Goal: Task Accomplishment & Management: Use online tool/utility

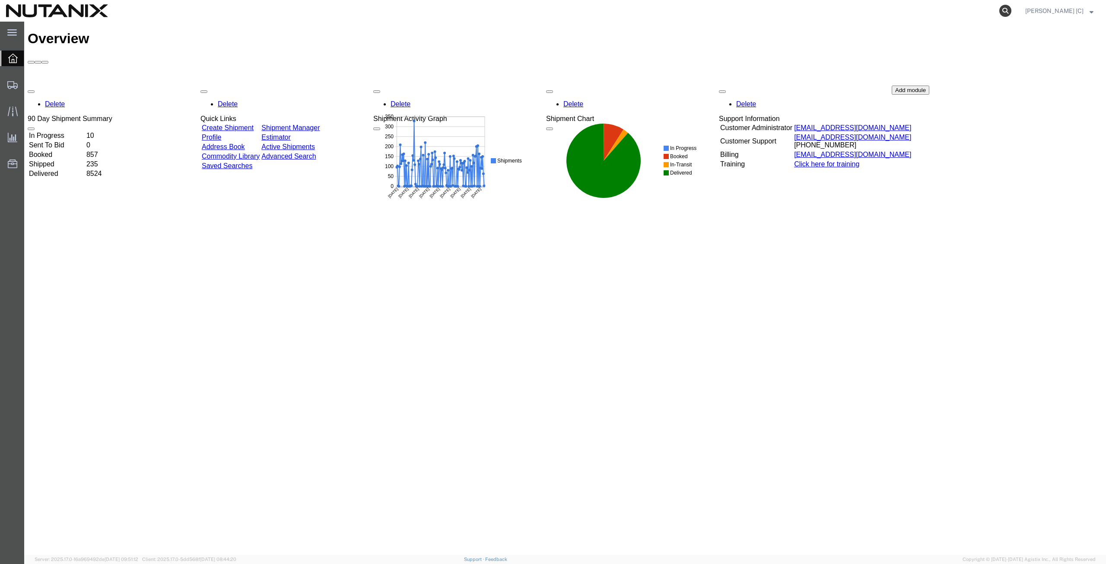
click at [1008, 11] on icon at bounding box center [1005, 11] width 12 height 12
click at [750, 12] on input "search" at bounding box center [867, 10] width 263 height 21
paste input "56463402"
type input "56463402"
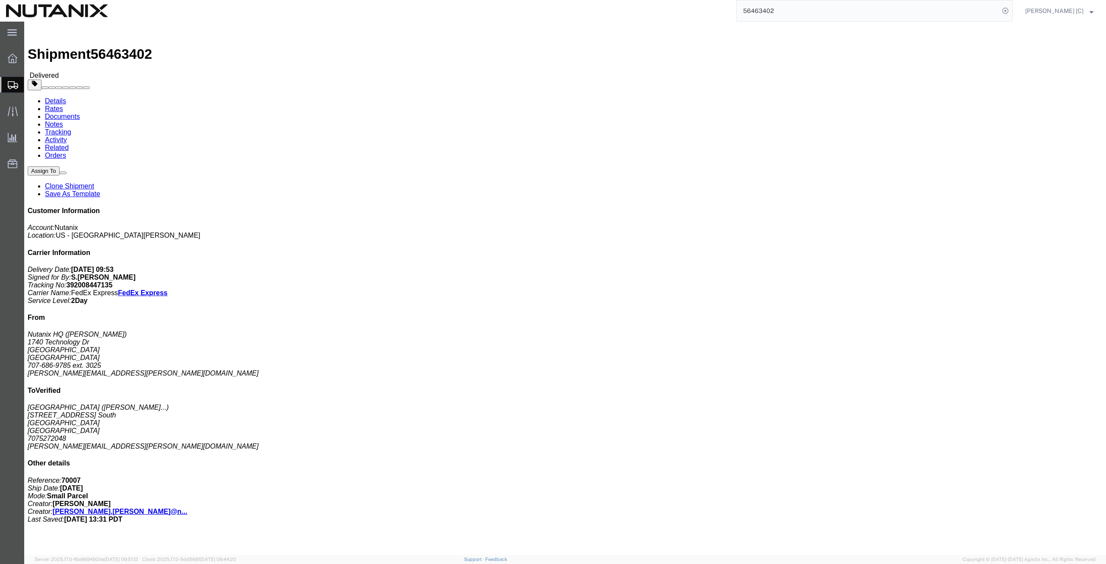
click link "Clone Shipment"
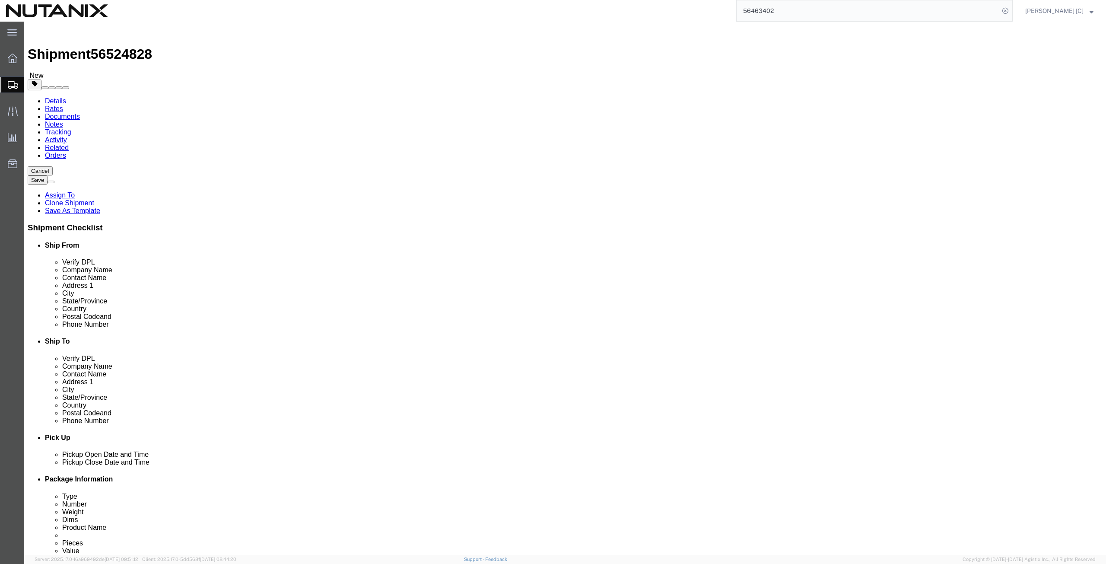
select select
drag, startPoint x: 221, startPoint y: 176, endPoint x: 95, endPoint y: 179, distance: 126.2
click div "Contact Name [PERSON_NAME]"
type input "[PERSON_NAME]"
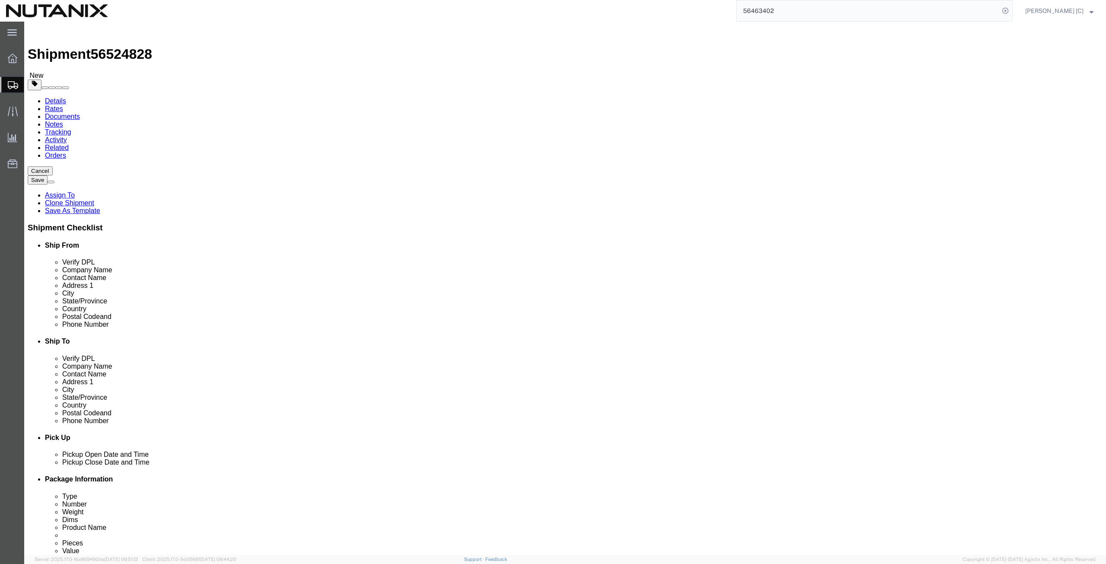
drag, startPoint x: 36, startPoint y: 219, endPoint x: 37, endPoint y: 213, distance: 6.6
click div "Location My Profile Location [GEOGRAPHIC_DATA] - [GEOGRAPHIC_DATA] [GEOGRAPHIC_…"
drag, startPoint x: 209, startPoint y: 177, endPoint x: 124, endPoint y: 176, distance: 85.5
click div "Contact Name [PERSON_NAME] [PERSON_NAME]"
click div "Phone Number [PHONE_NUMBER] 3025"
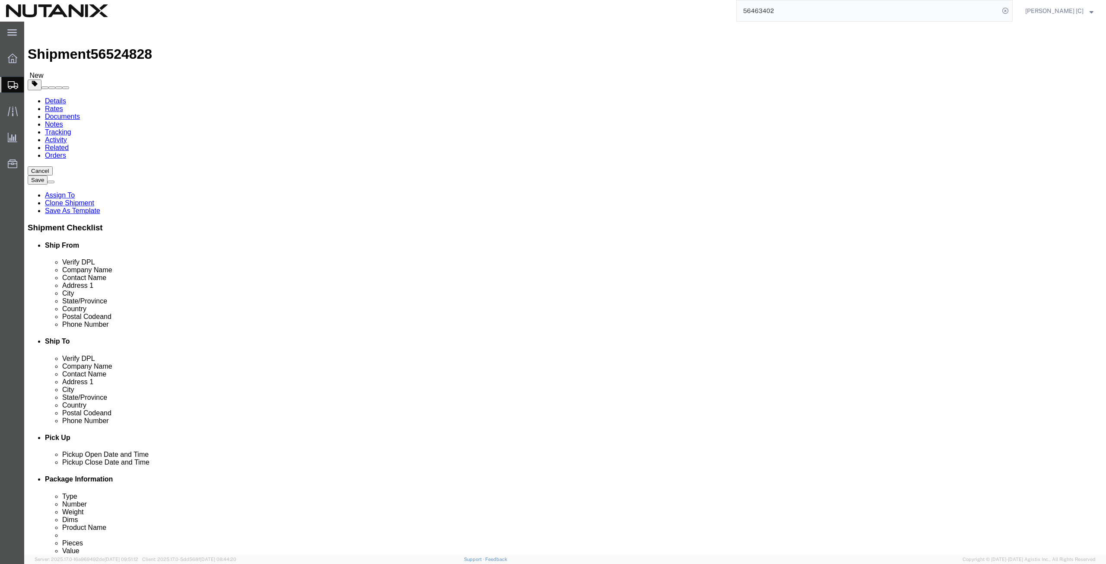
type input "[PHONE_NUMBER]"
click input "[PERSON_NAME]"
drag, startPoint x: 206, startPoint y: 181, endPoint x: -70, endPoint y: 194, distance: 277.2
click html "Shipment 56524828 New Details Rates Documents Notes Tracking Activity Related O…"
type input "art"
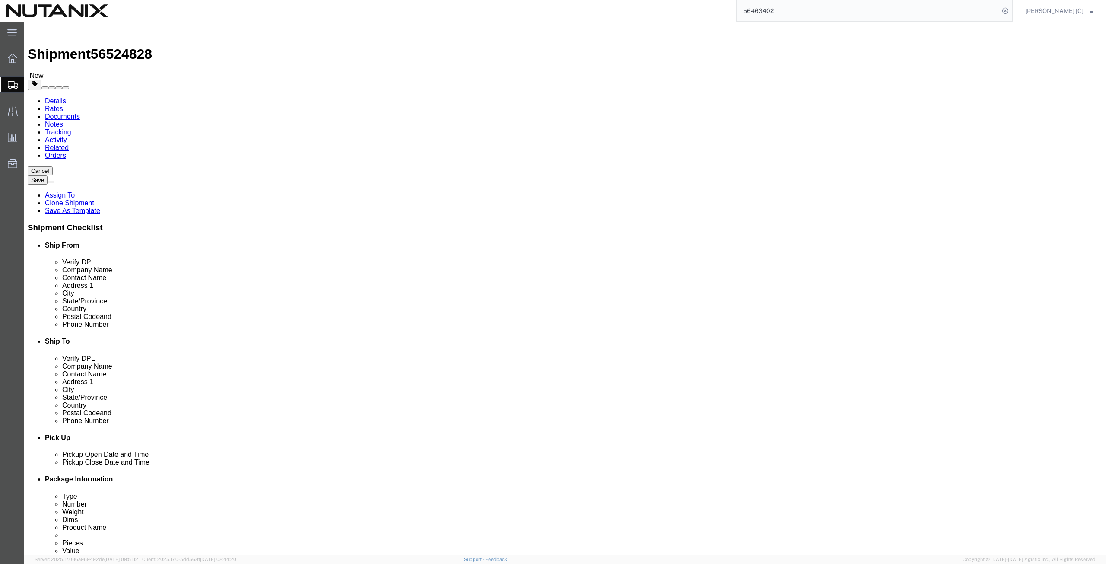
click p "- Nutanix HQ - ([PERSON_NAME]) [STREET_ADDRESS]"
select select
type input "[PERSON_NAME]"
type input "[PERSON_NAME][EMAIL_ADDRESS][PERSON_NAME][DOMAIN_NAME]"
select select "CA"
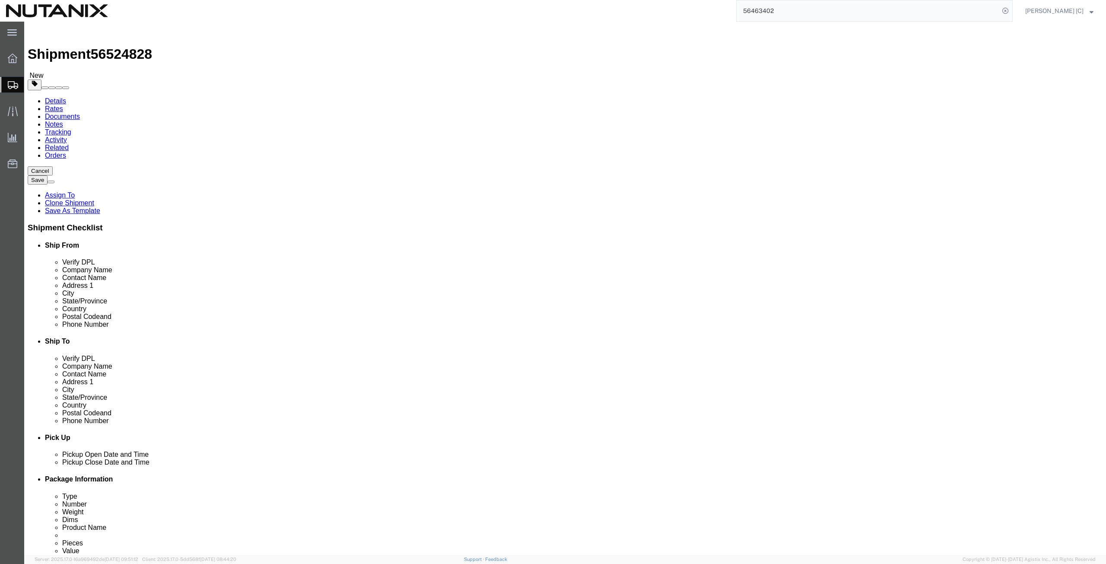
drag, startPoint x: 656, startPoint y: 178, endPoint x: 614, endPoint y: 177, distance: 42.3
click div "[PERSON_NAME] Nutanix SKO8/18-8/20"
type input "[PERSON_NAME] Nutanix SKO8/18-8/20"
drag, startPoint x: 707, startPoint y: 309, endPoint x: 571, endPoint y: 321, distance: 136.6
click div "Location My Profile Location [GEOGRAPHIC_DATA] - [GEOGRAPHIC_DATA] [GEOGRAPHIC_…"
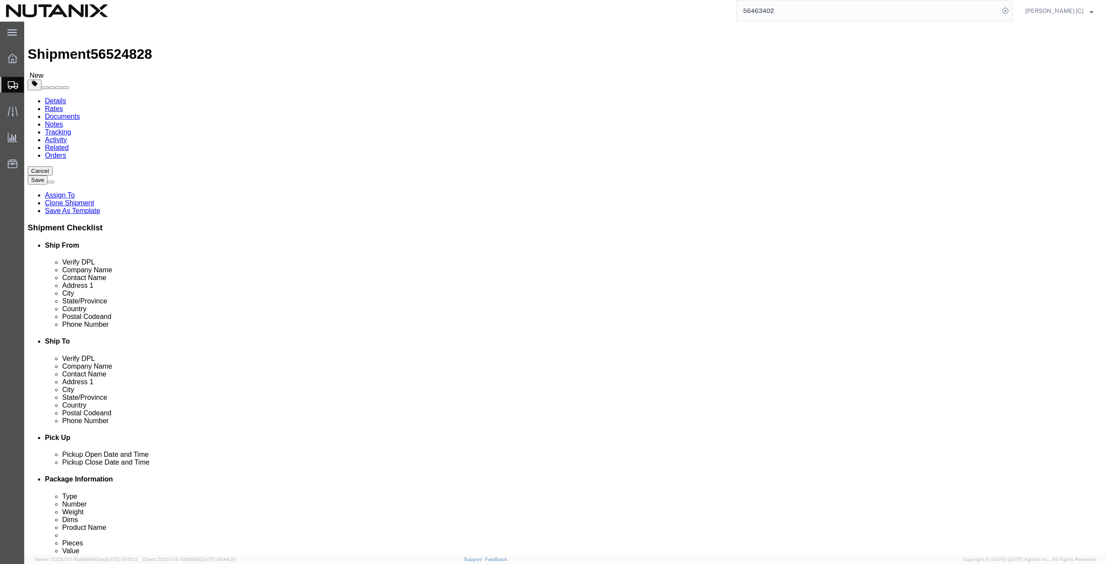
paste input "raeye.jordan"
type input "[EMAIL_ADDRESS][DOMAIN_NAME]"
drag, startPoint x: 671, startPoint y: 293, endPoint x: 566, endPoint y: 292, distance: 105.4
click div "Phone Number [PHONE_NUMBER]"
paste input "(510) 485918"
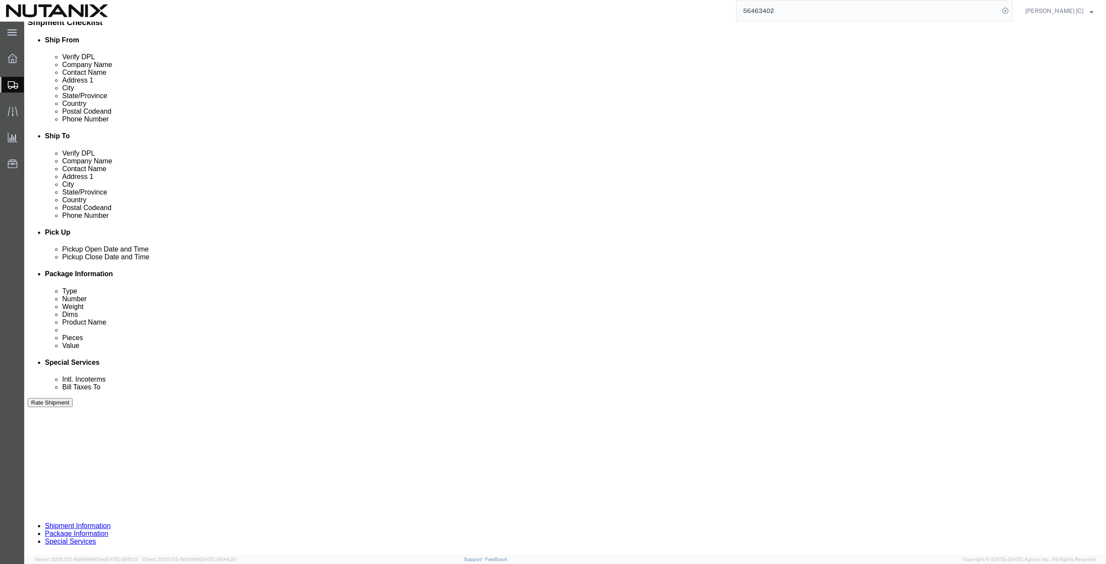
scroll to position [209, 0]
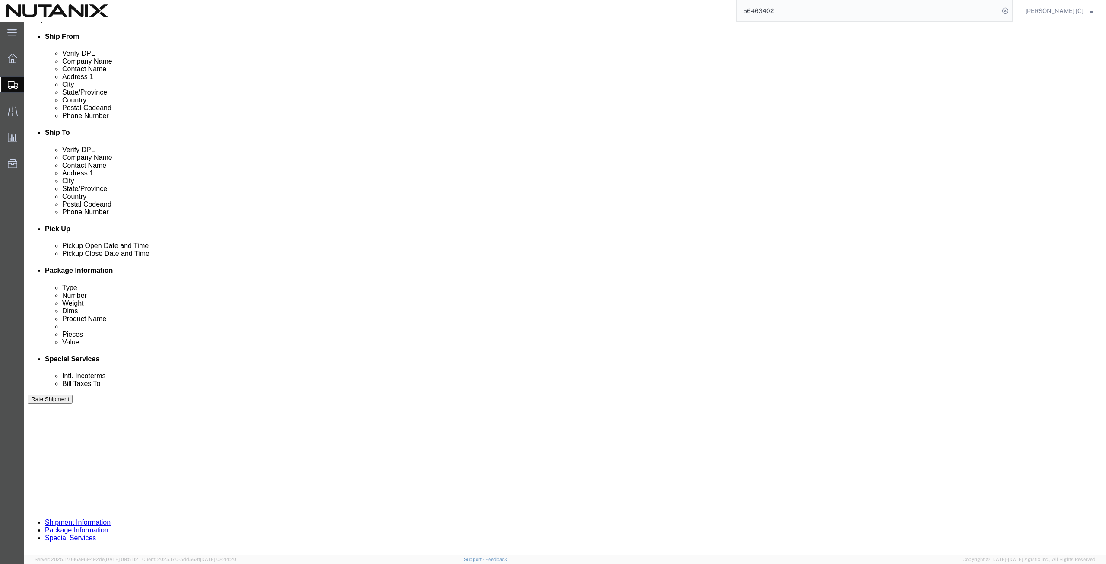
type input "[PHONE_NUMBER]"
click button "Continue"
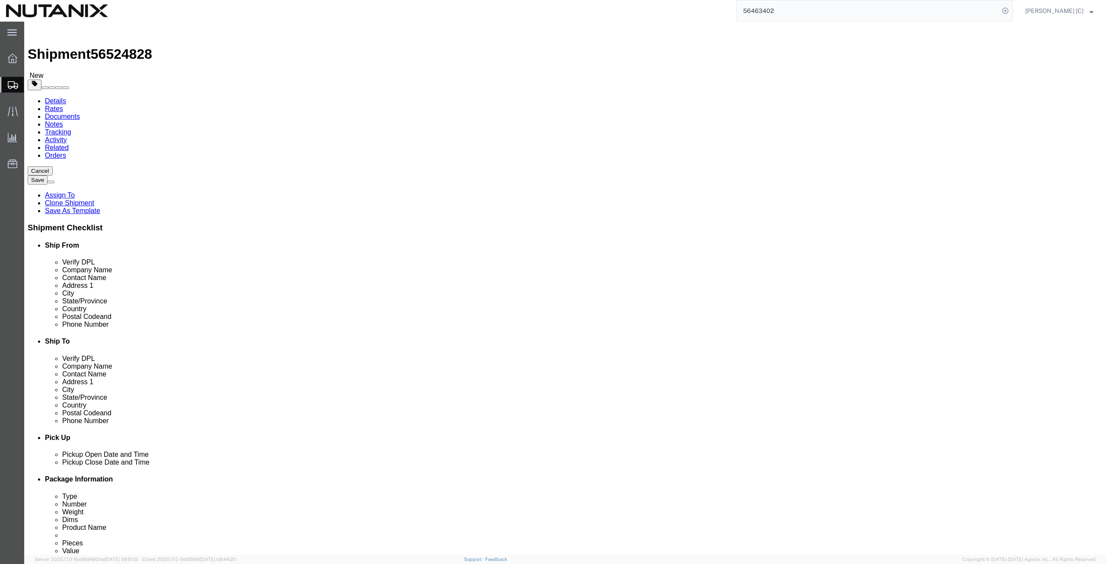
click dd "55.00 Each"
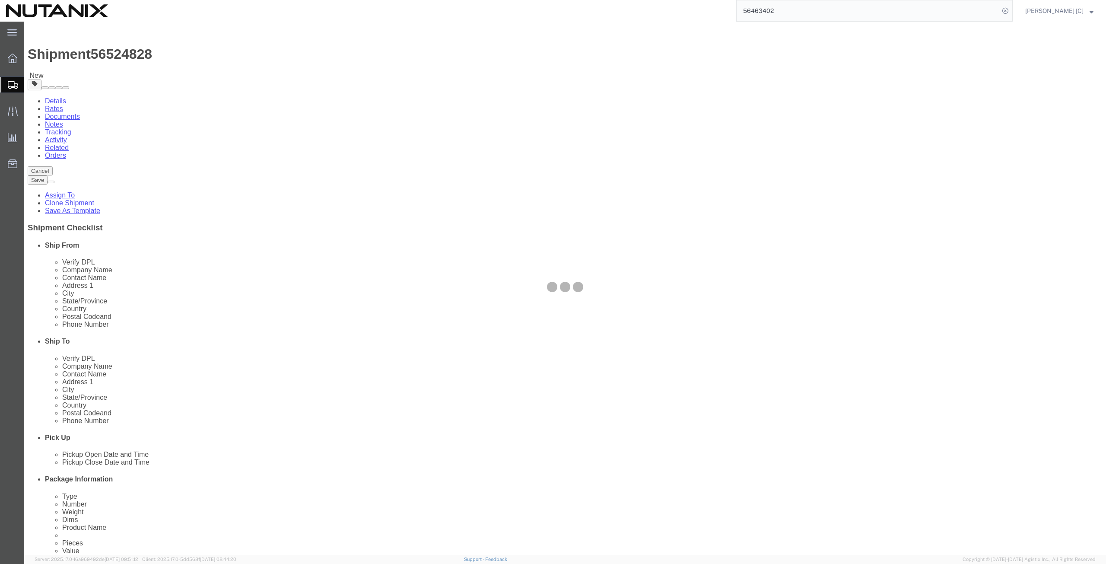
click at [175, 273] on div at bounding box center [565, 288] width 1082 height 533
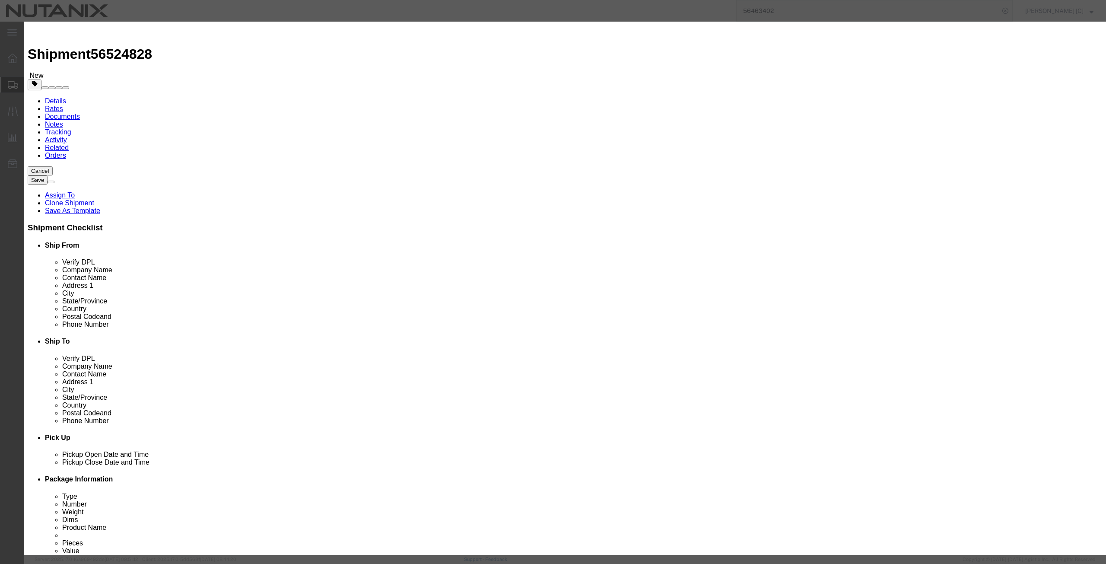
drag, startPoint x: 432, startPoint y: 66, endPoint x: 244, endPoint y: 76, distance: 189.0
click div "Edit content Commodity library Product Name Spark T-shirt Pieces 55.00 Select B…"
drag, startPoint x: 439, startPoint y: 66, endPoint x: 327, endPoint y: 61, distance: 112.0
click div "Product Name IT Supplies"
type input "IT Supplies"
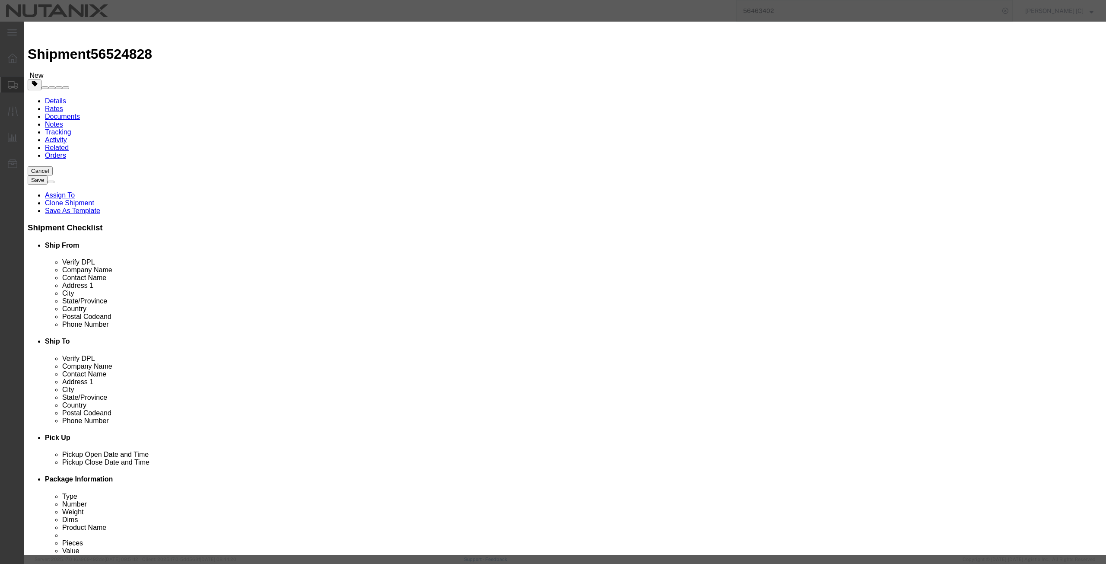
drag, startPoint x: 419, startPoint y: 84, endPoint x: 349, endPoint y: 82, distance: 70.0
click div "Pieces 55.00 Select Bag Barrels 100Board Feet Bottle Box Blister Pack Carats Ca…"
type input "28"
drag, startPoint x: 425, startPoint y: 99, endPoint x: 244, endPoint y: 118, distance: 181.6
click div "Edit content Commodity library Product Name IT Supplies Pieces 28 Select Bag Ba…"
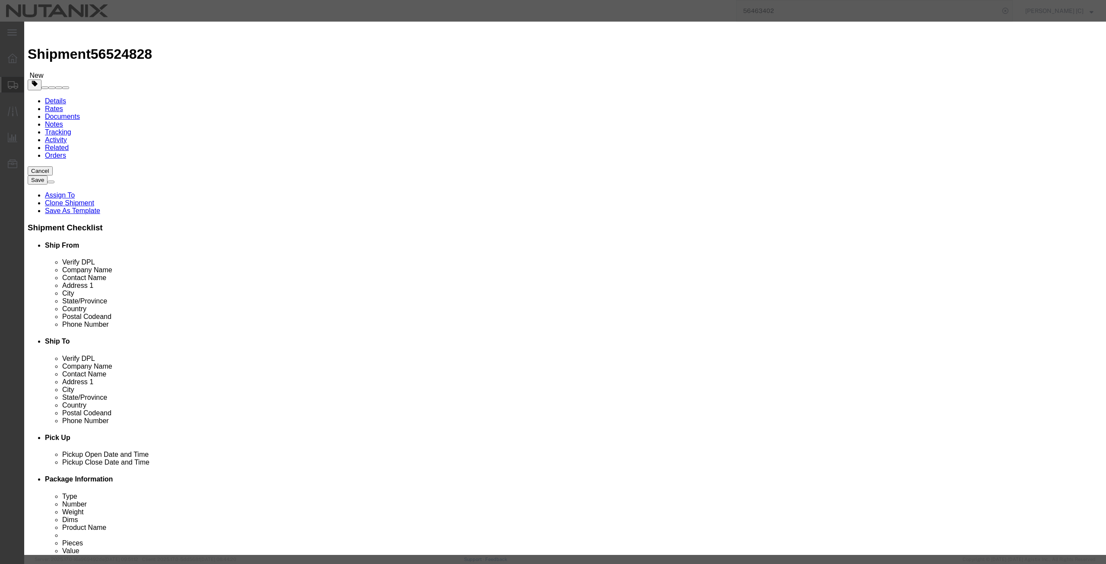
type input "300"
drag, startPoint x: 428, startPoint y: 63, endPoint x: 327, endPoint y: 81, distance: 102.6
click div "Product Name IT Supplies Pieces 28 Select Bag Barrels 100Board Feet Bottle Box …"
click textarea
paste textarea "IT Supplies"
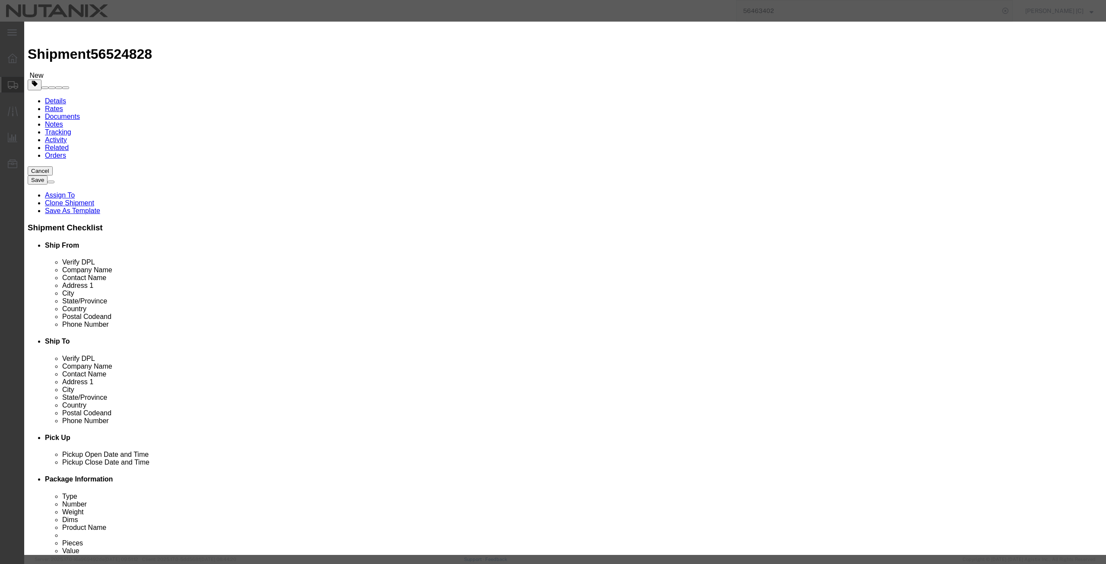
type textarea "IT Supplies"
click button "Save & Close"
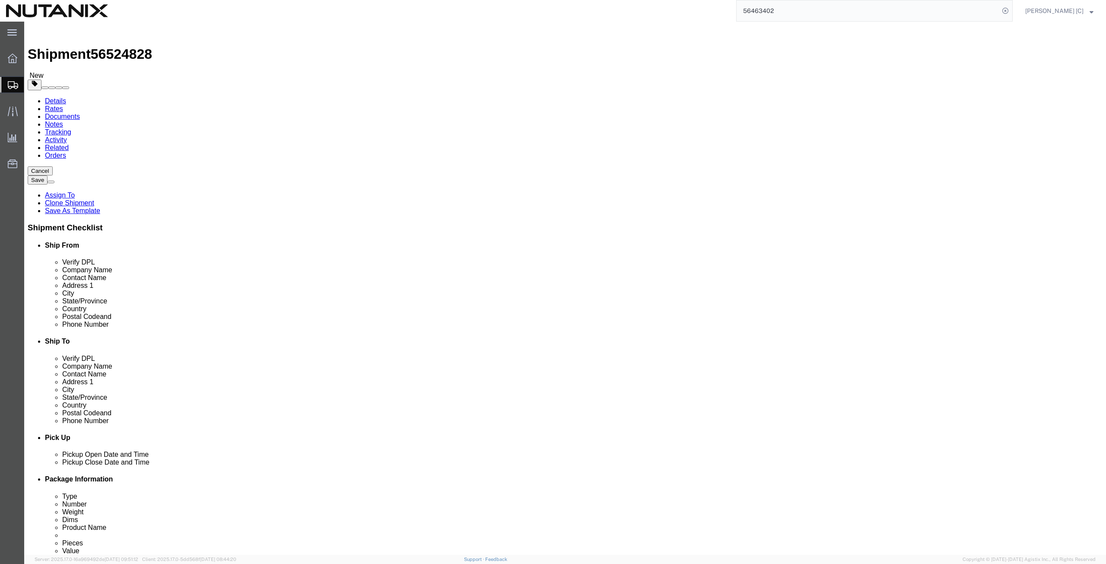
click button "Continue"
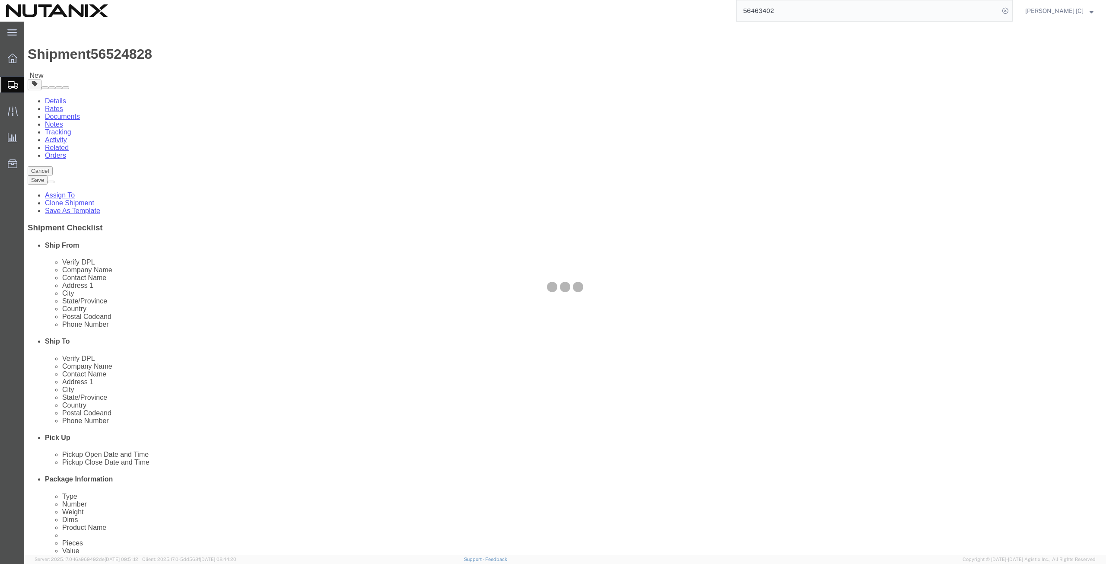
select select
select select "COSTCENTER"
select select "48694"
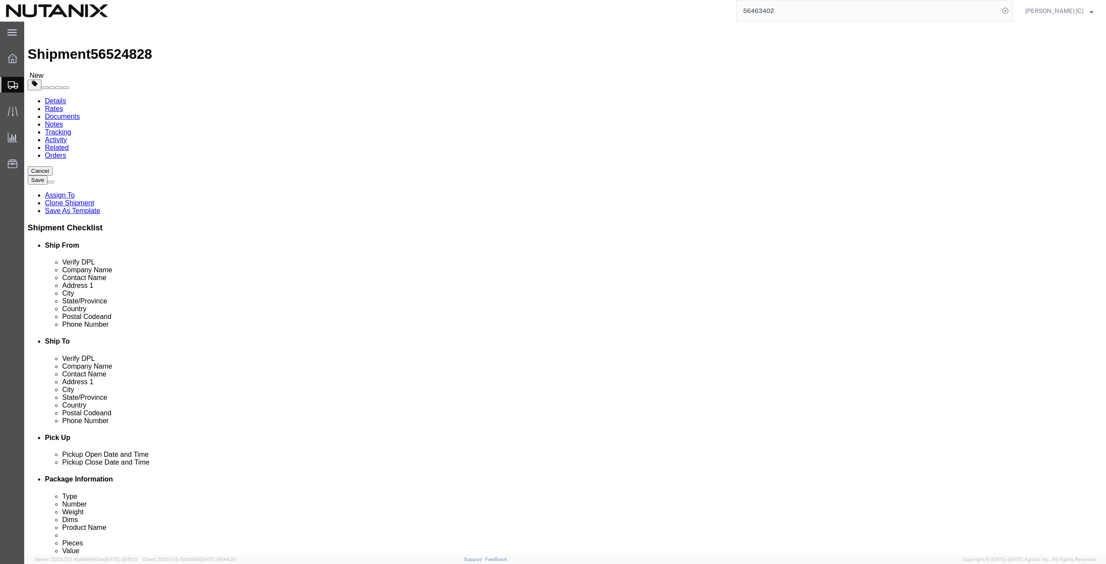
click icon
drag, startPoint x: 190, startPoint y: 186, endPoint x: 70, endPoint y: 180, distance: 119.8
click div "Dimensions Length 16.00 x Width 12.00 x Height 14.00 Select cm ft in"
type input "20"
type input "8"
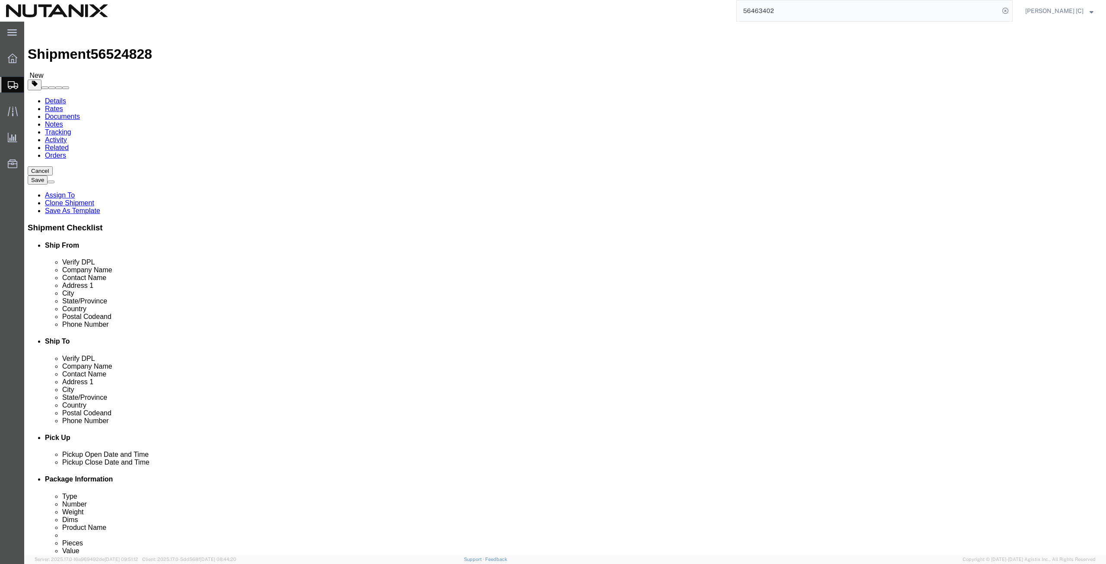
click input "20.25"
drag, startPoint x: 182, startPoint y: 199, endPoint x: 149, endPoint y: 214, distance: 35.8
click div "Package Type Select Envelope Large Box Medium Box PAK Rack Small Box Tube Your …"
type input "19.35"
click button "Continue"
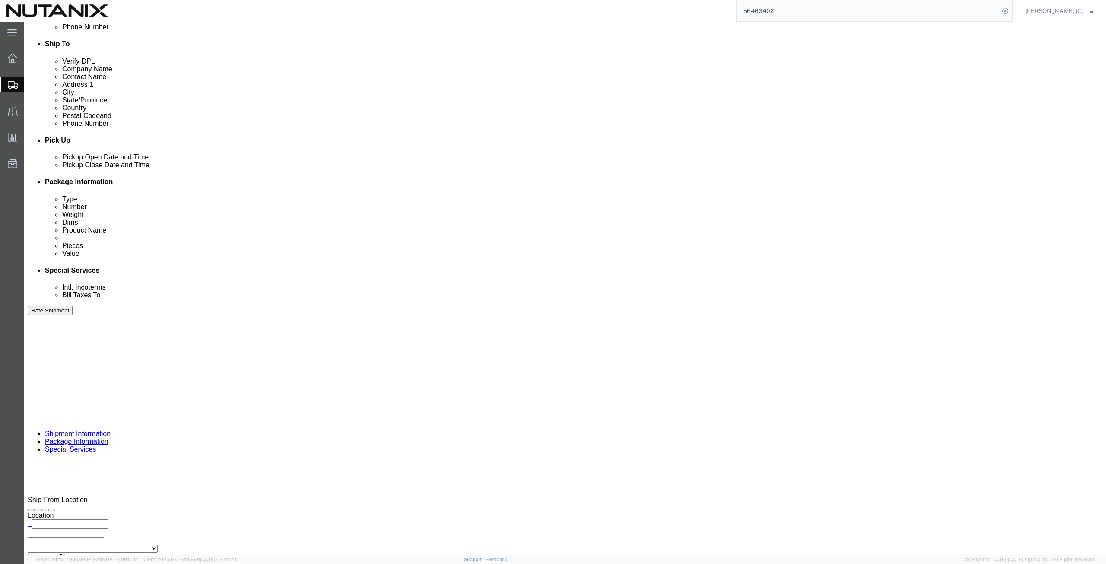
scroll to position [300, 0]
click button "Rate Shipment"
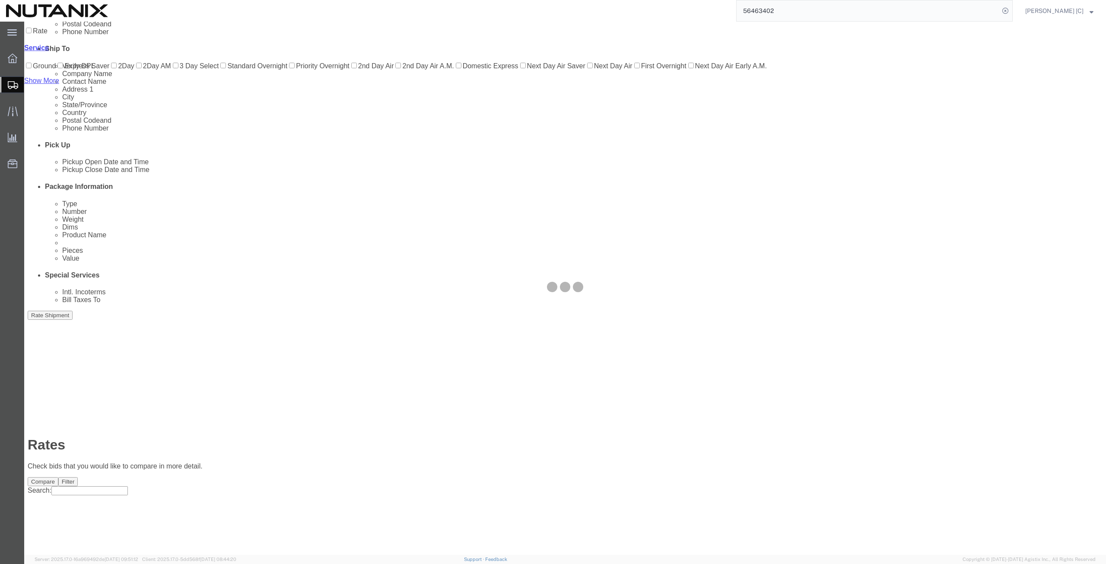
scroll to position [0, 0]
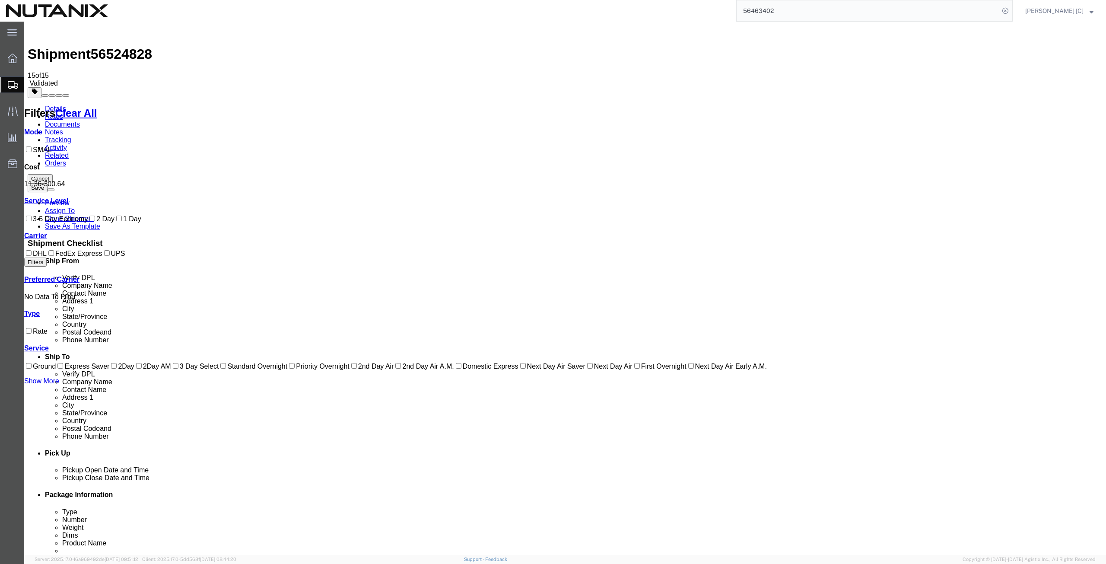
click at [59, 105] on link "Details" at bounding box center [55, 108] width 21 height 7
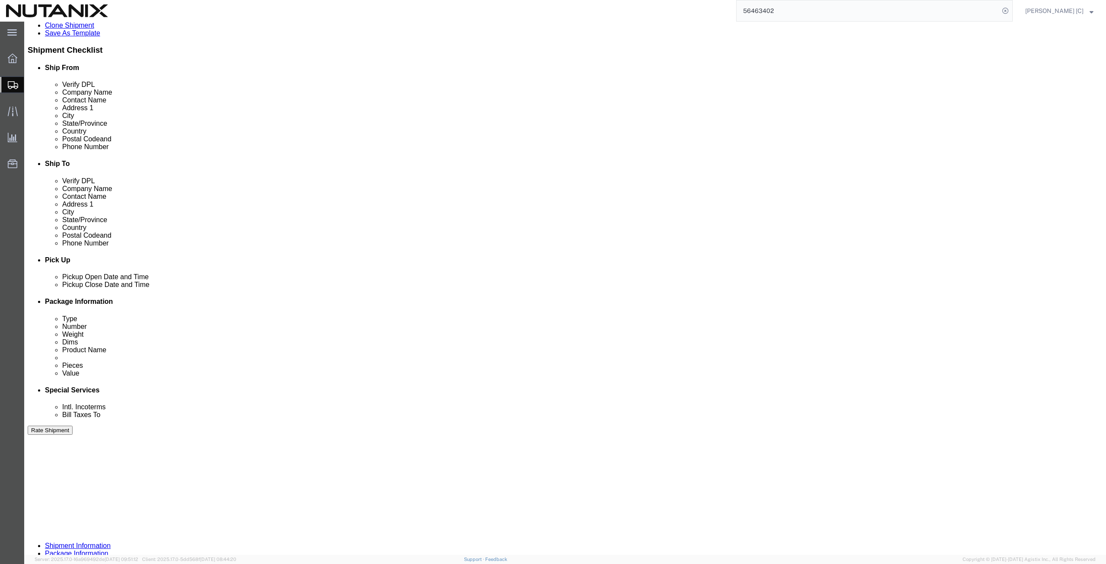
scroll to position [202, 0]
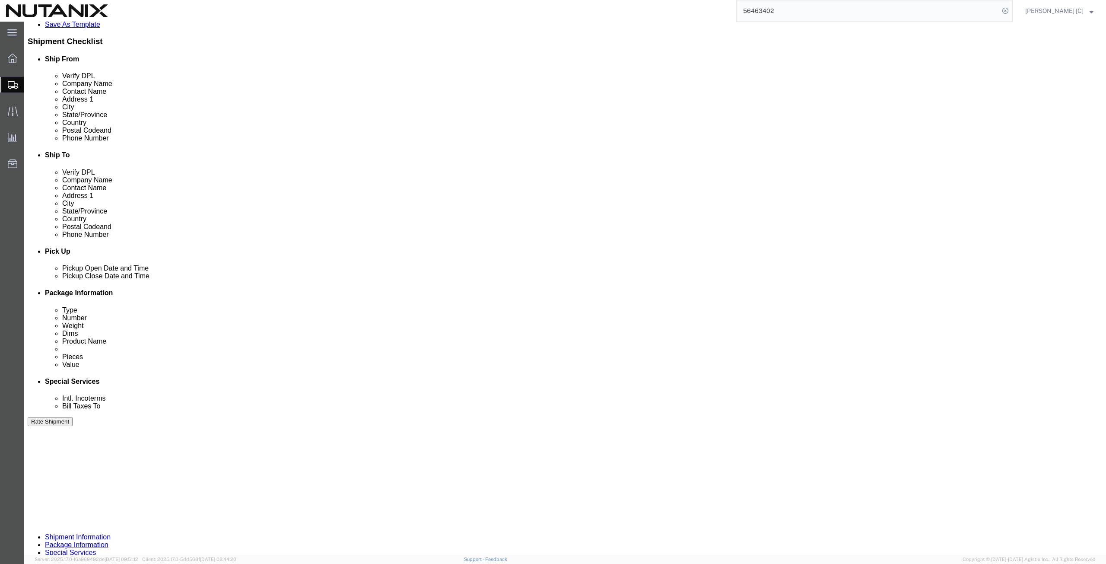
click button "Continue"
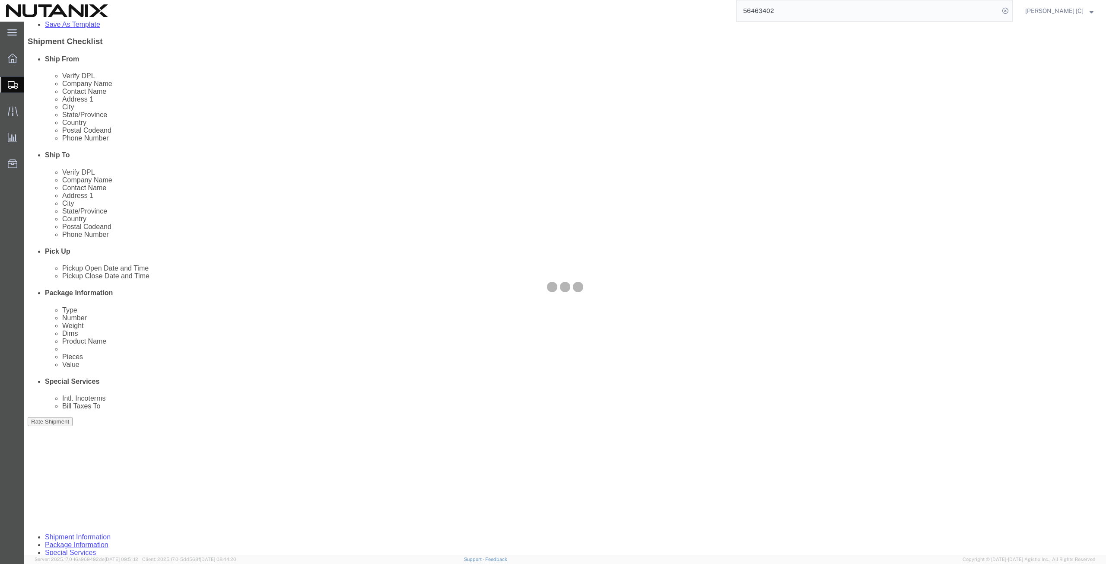
scroll to position [0, 0]
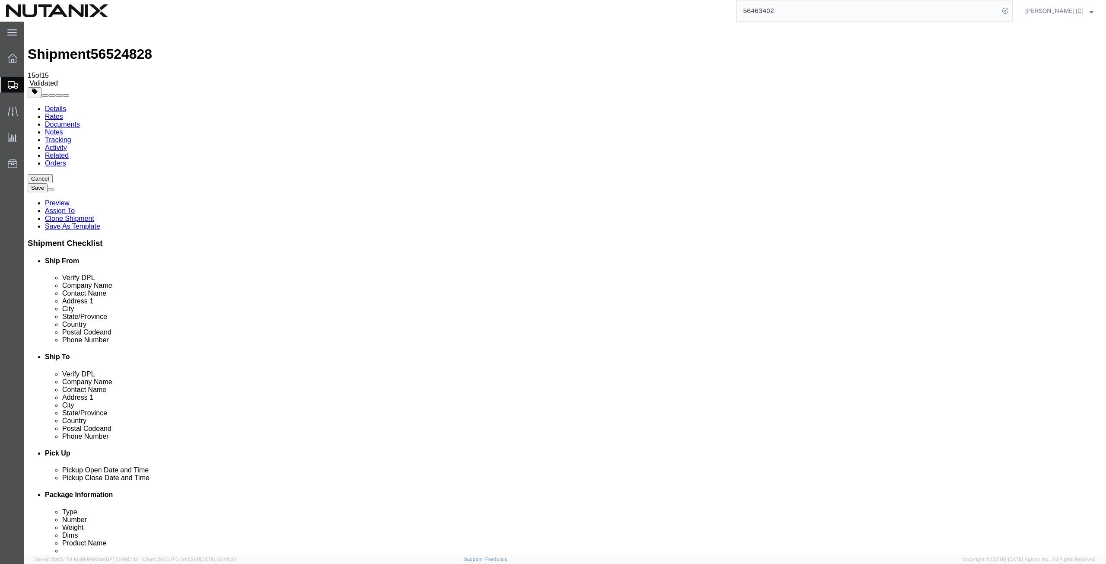
click button "Continue"
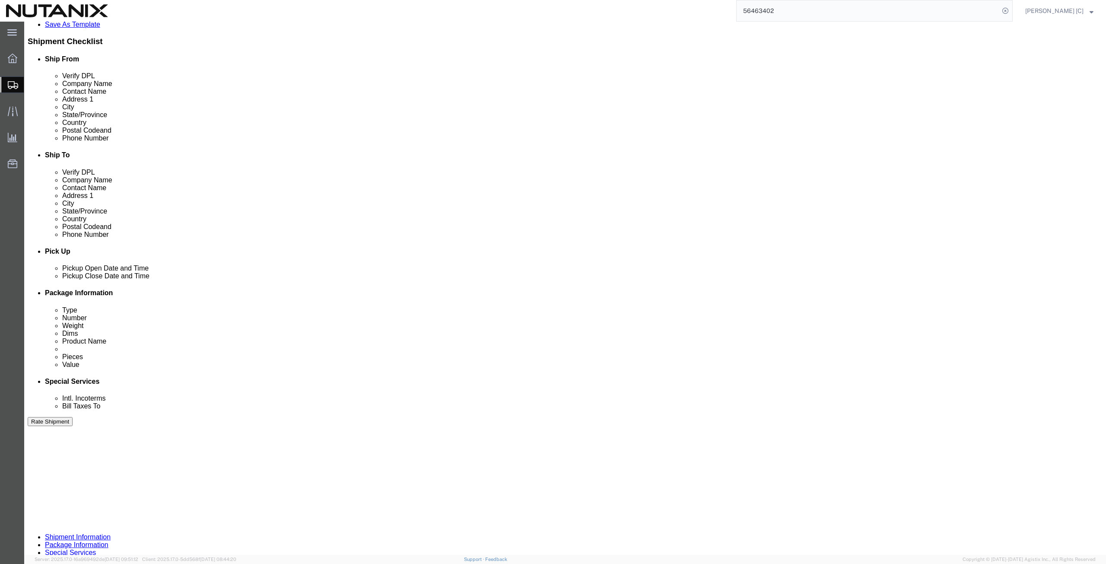
scroll to position [300, 0]
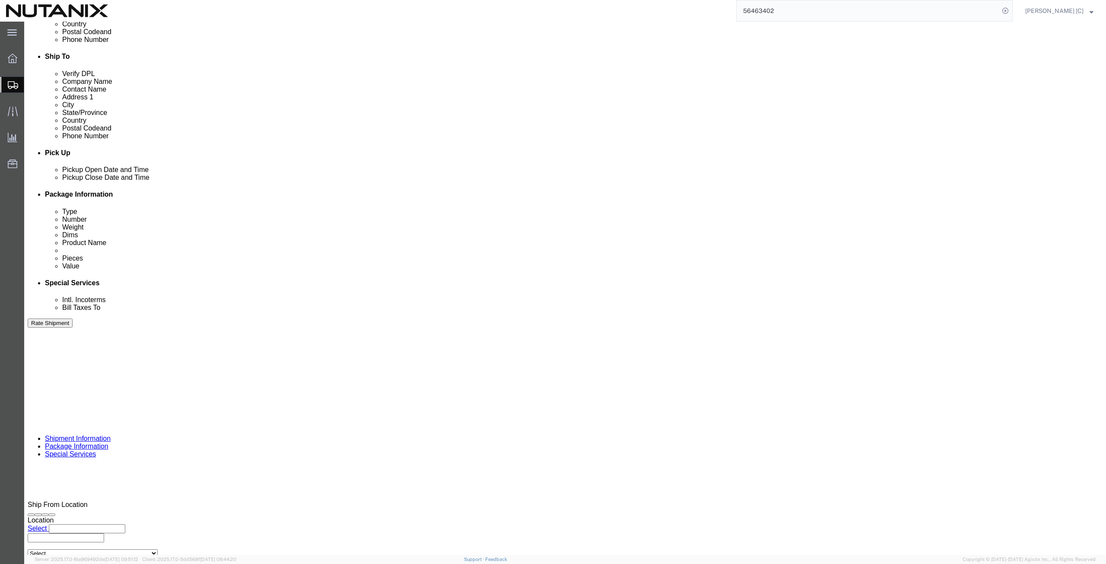
click button "Rate Shipment"
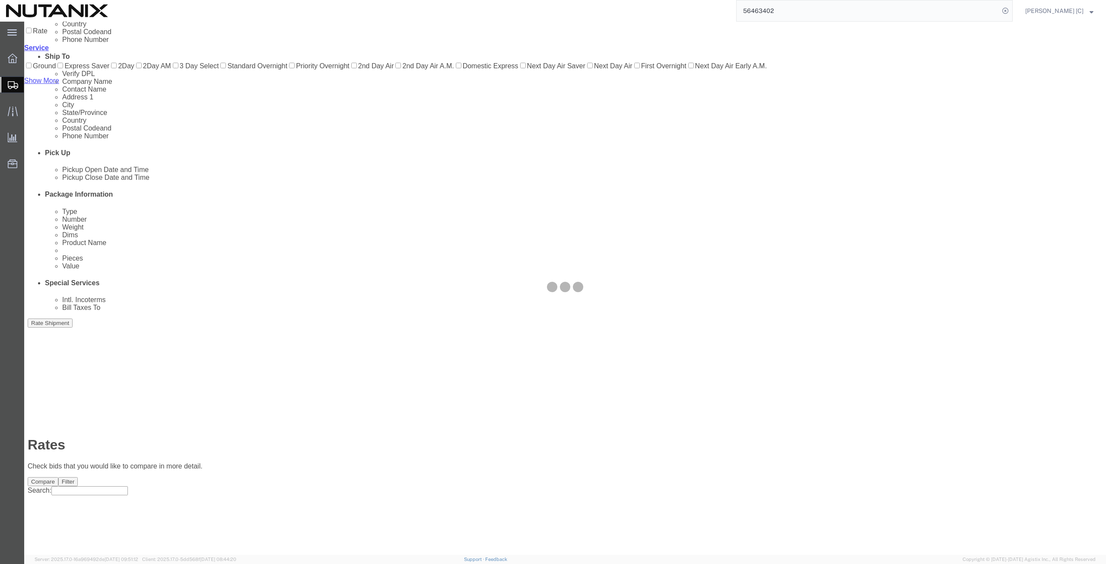
scroll to position [0, 0]
